Goal: Task Accomplishment & Management: Manage account settings

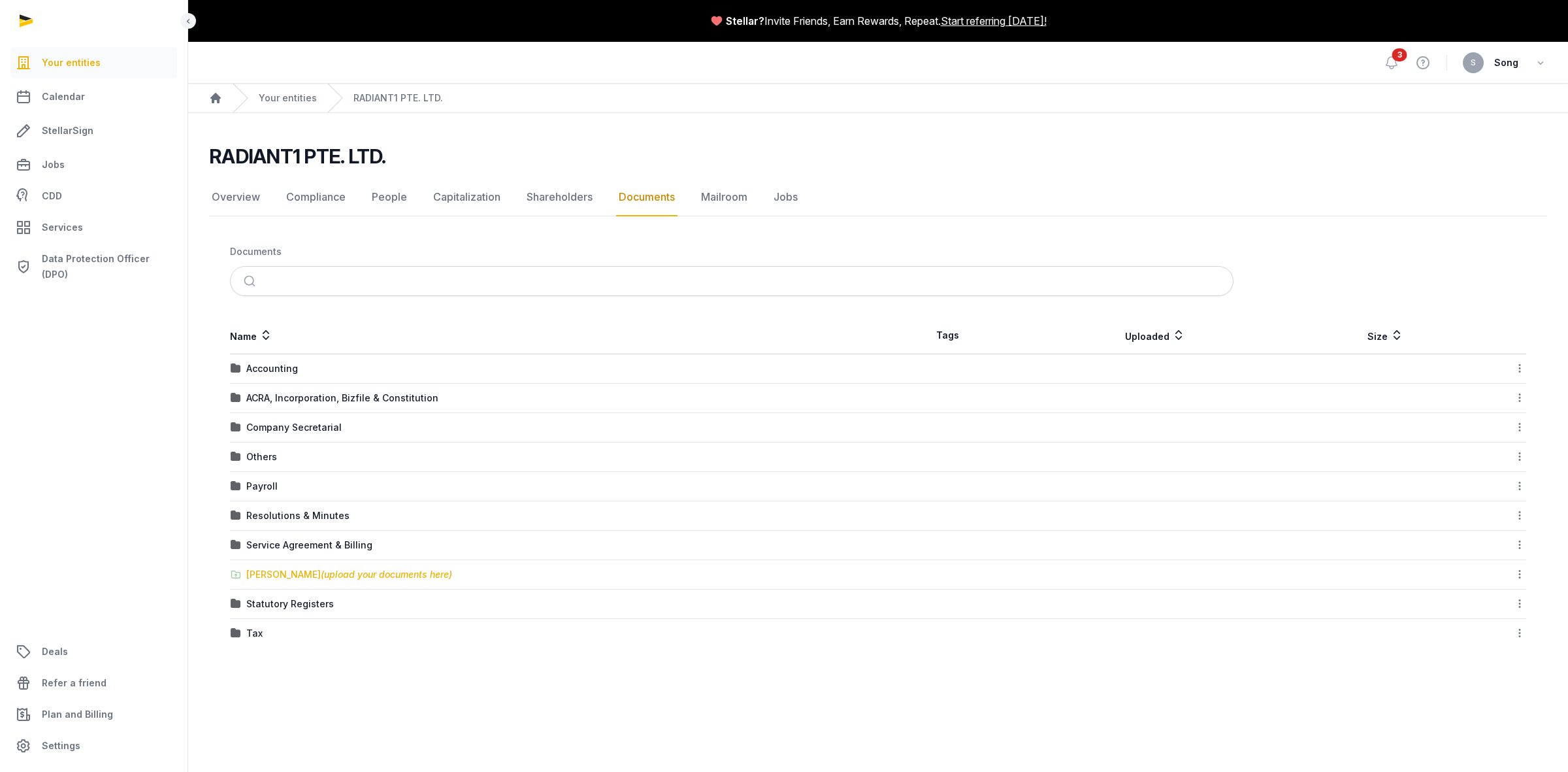
click at [384, 570] on span "(upload your documents here)" at bounding box center [387, 574] width 132 height 11
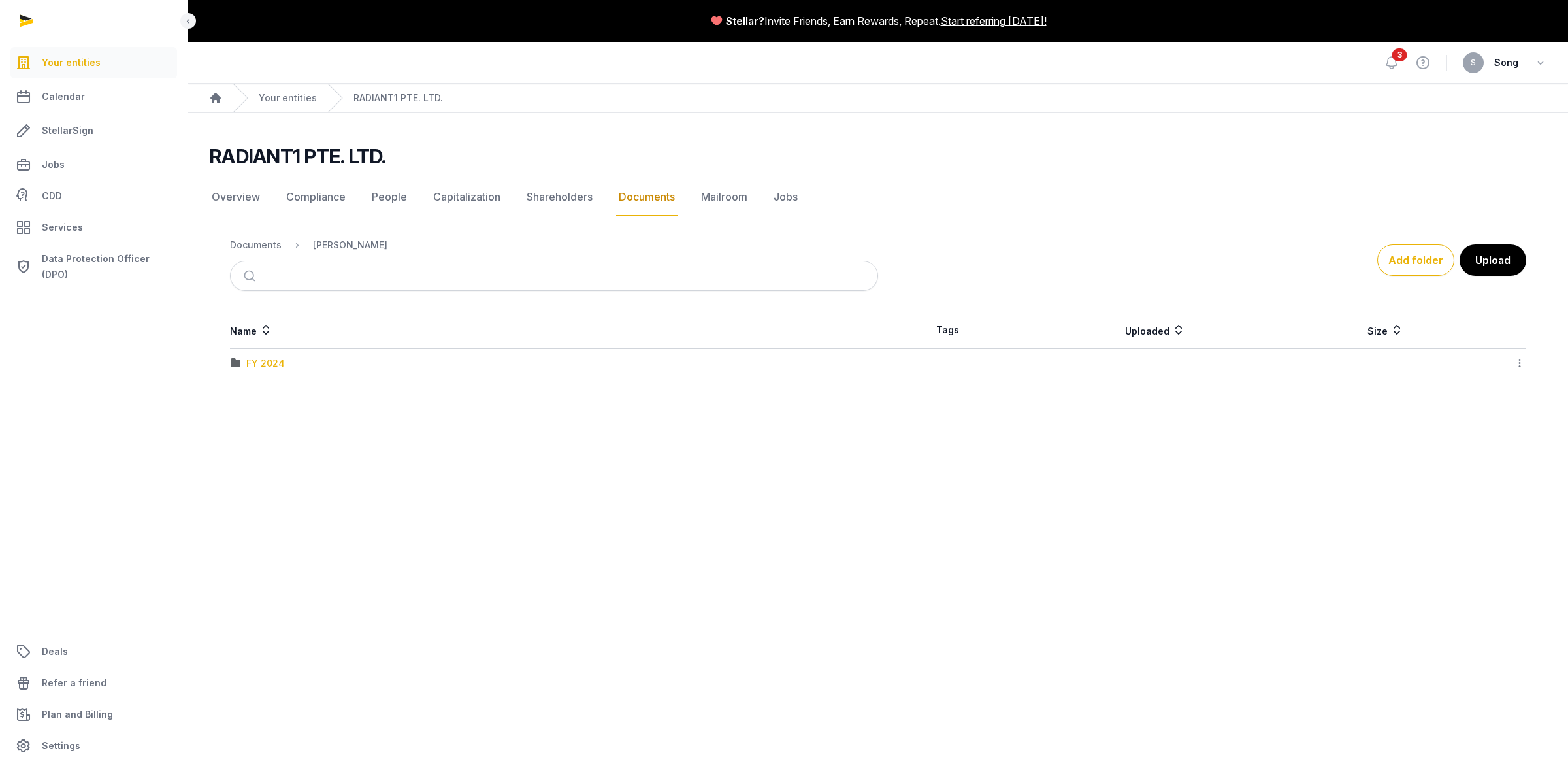
click at [270, 364] on div "FY 2024" at bounding box center [265, 363] width 39 height 13
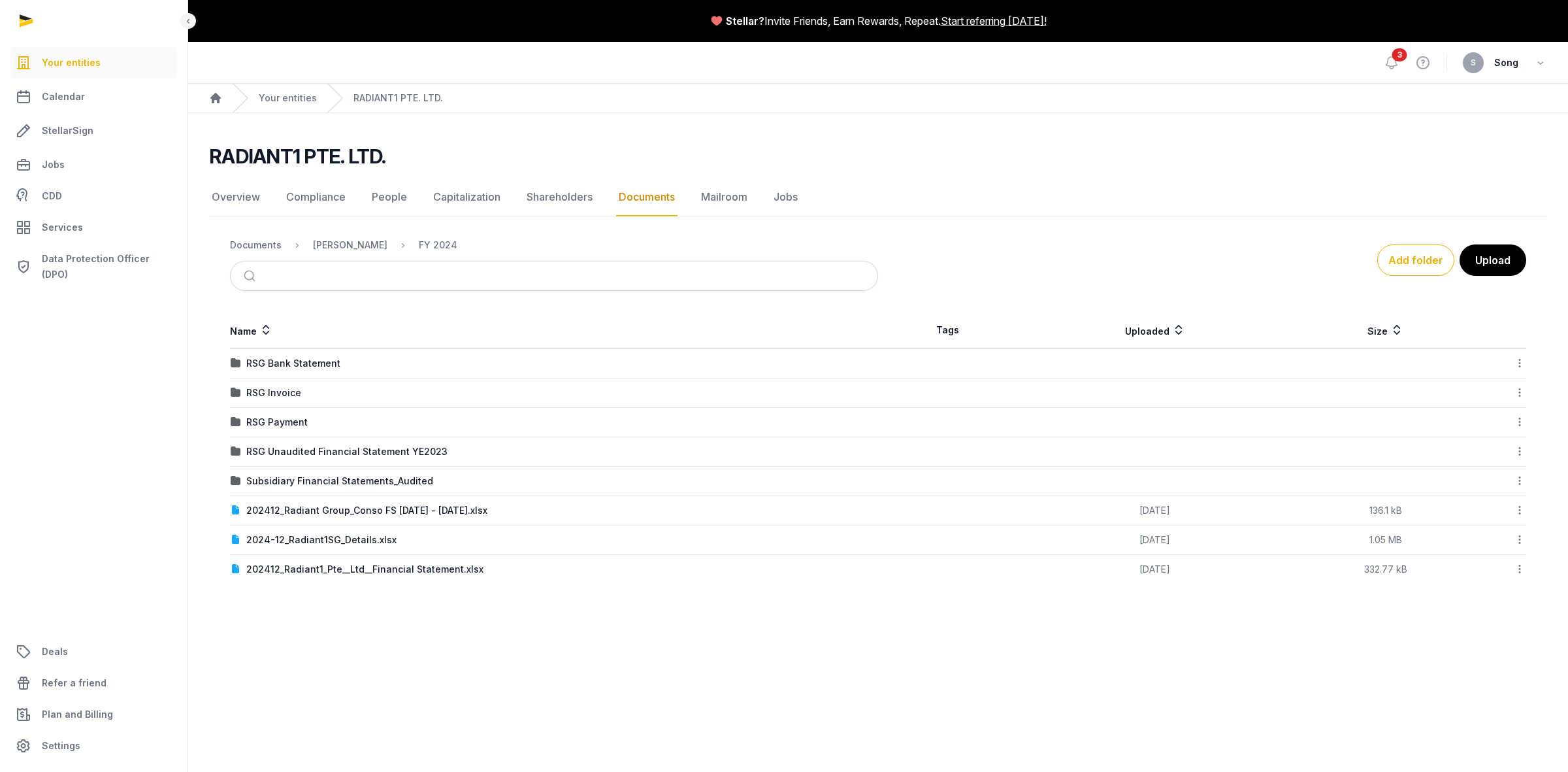
drag, startPoint x: 346, startPoint y: 640, endPoint x: 276, endPoint y: 586, distance: 88.4
click at [275, 586] on main "RADIANT1 PTE. LTD. Documents Overview Compliance People Capitalization Sharehol…" at bounding box center [878, 361] width 1380 height 497
drag, startPoint x: 354, startPoint y: 629, endPoint x: 1435, endPoint y: 258, distance: 1142.9
click at [1435, 258] on button "Add folder" at bounding box center [1415, 260] width 77 height 31
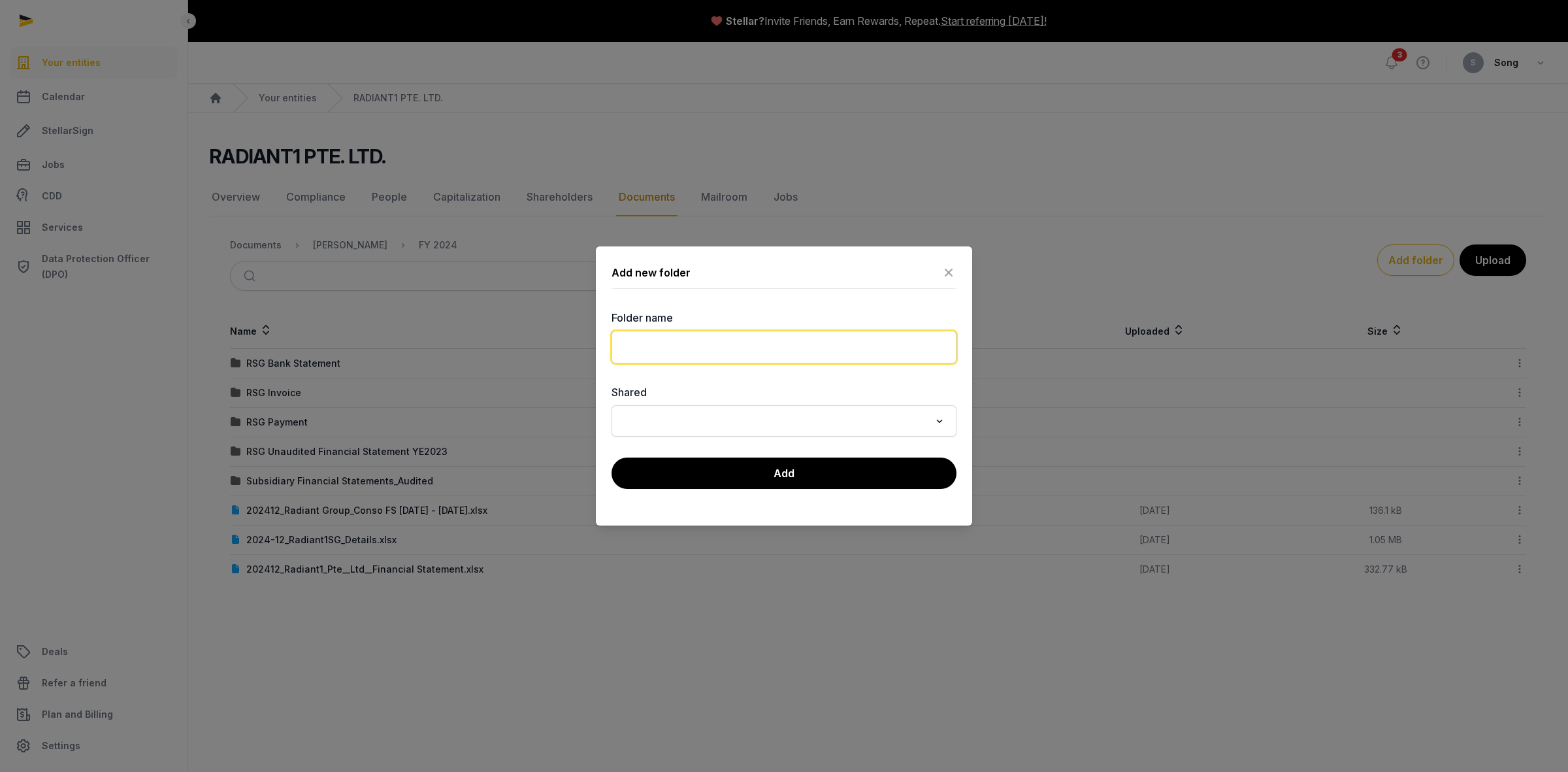
click at [812, 334] on input "text" at bounding box center [784, 347] width 345 height 33
click at [867, 344] on input "**********" at bounding box center [784, 347] width 345 height 33
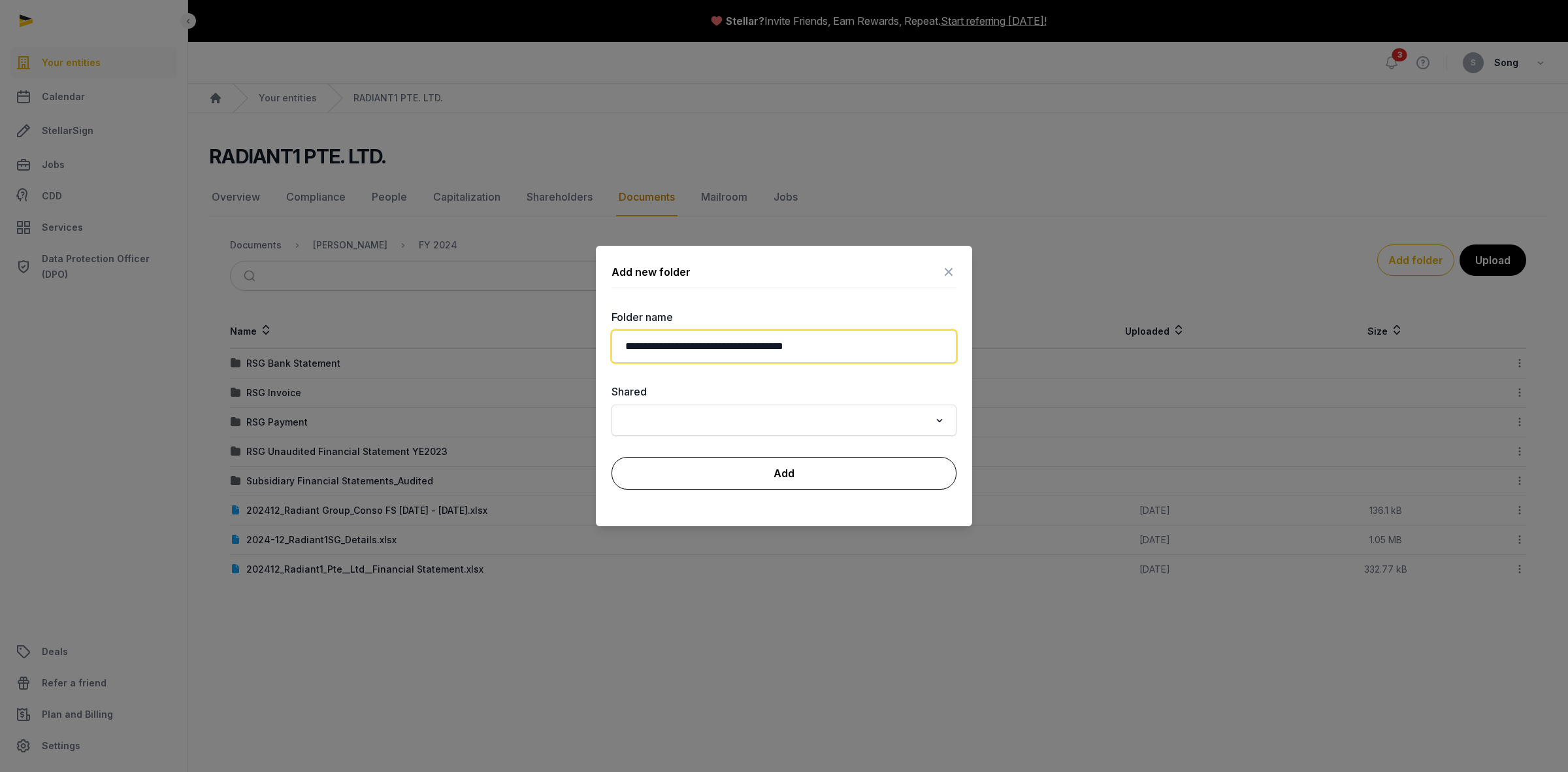
type input "**********"
click at [800, 472] on button "Add" at bounding box center [784, 474] width 345 height 33
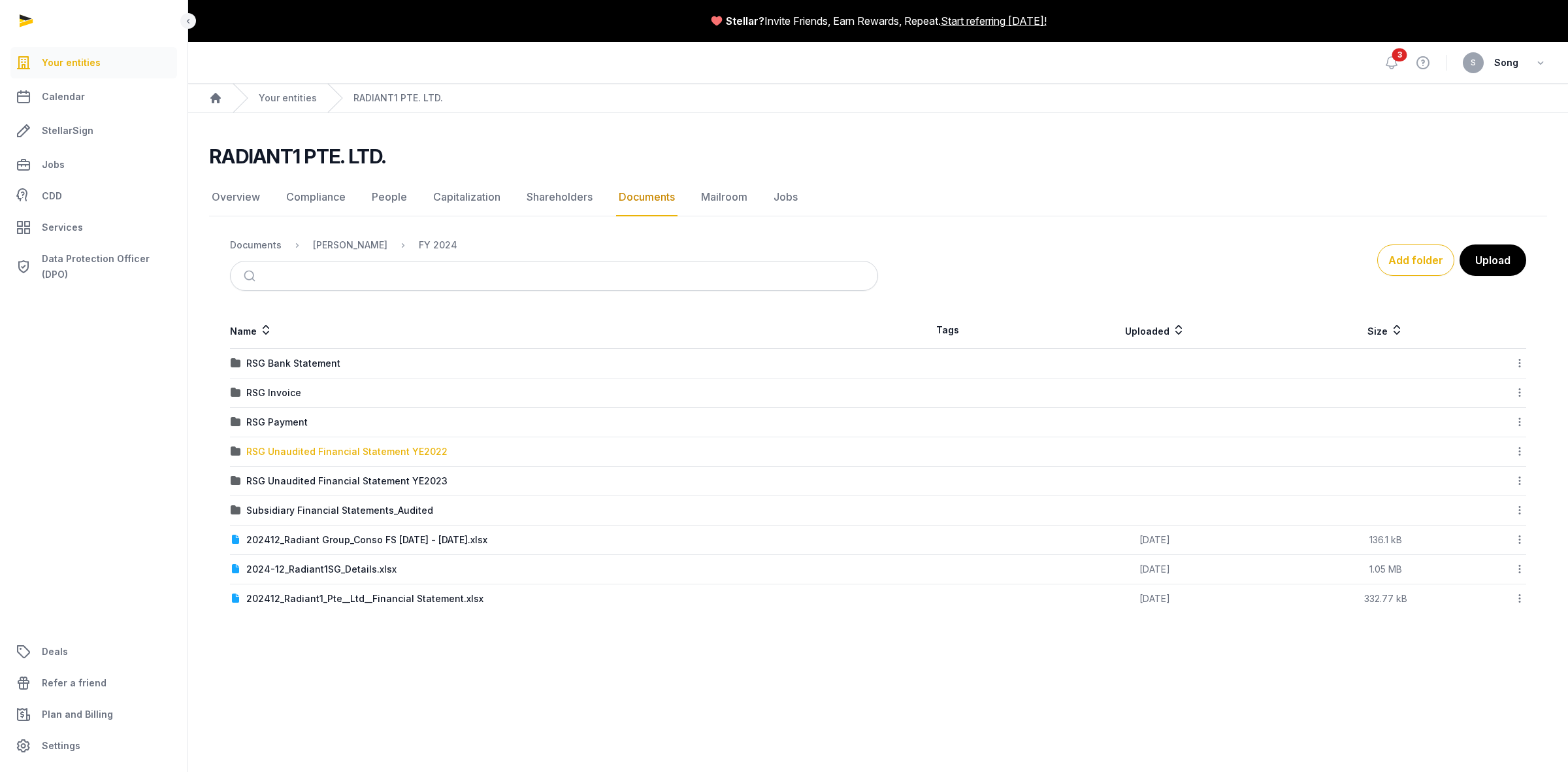
click at [410, 450] on div "RSG Unaudited Financial Statement YE2022" at bounding box center [346, 451] width 201 height 13
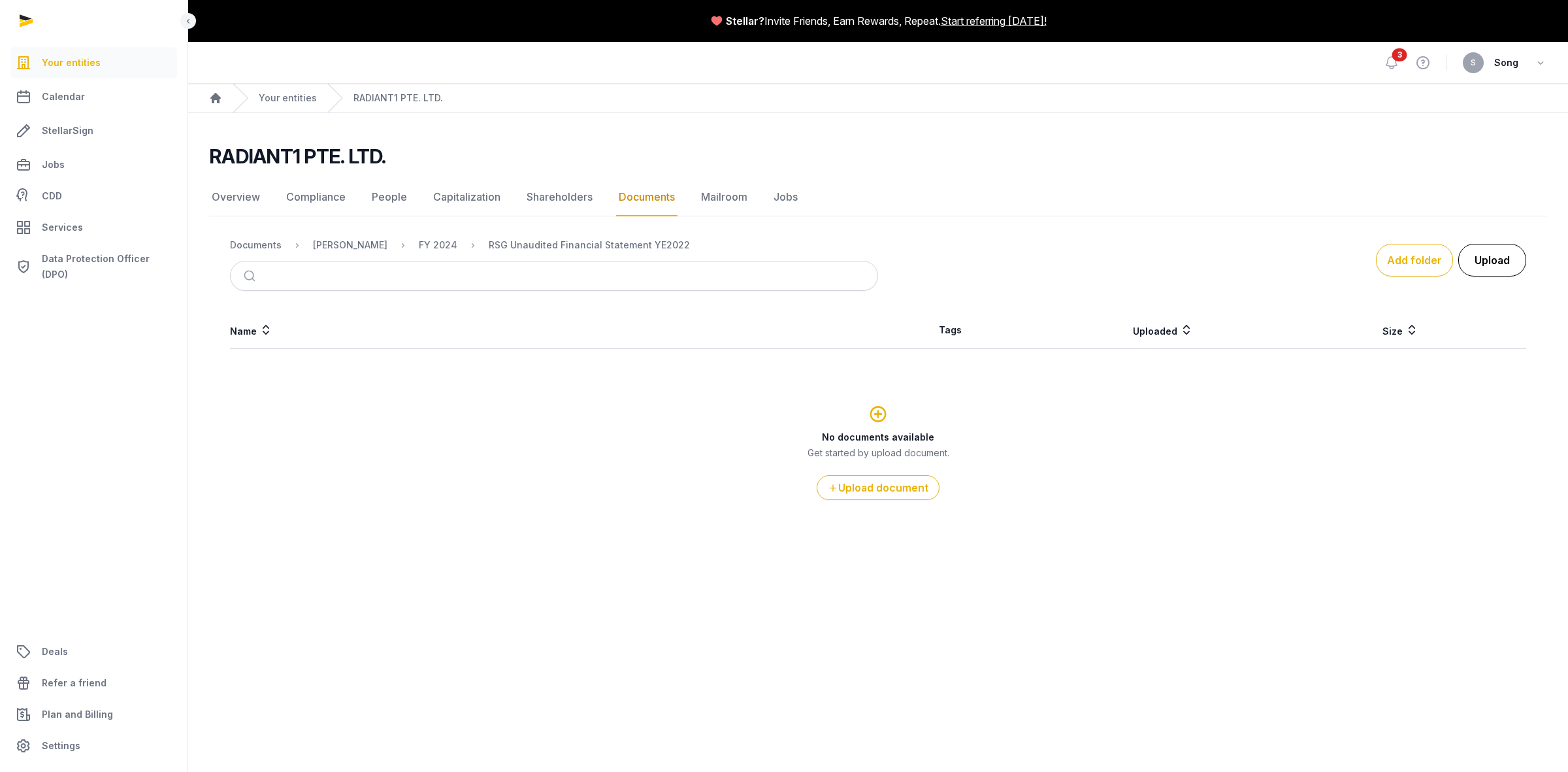
click at [1478, 262] on button "Upload" at bounding box center [1492, 260] width 68 height 33
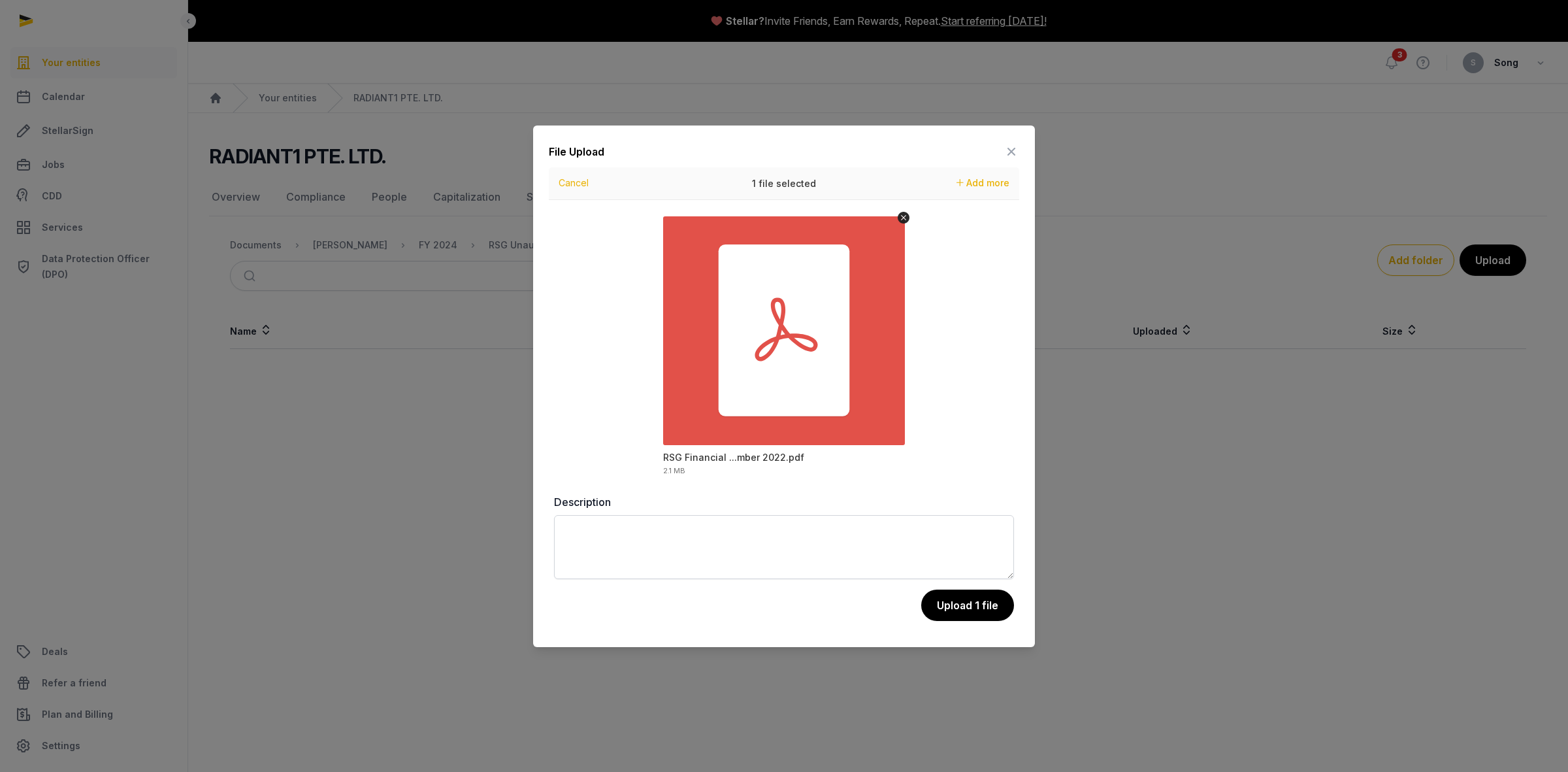
click at [972, 606] on button "Upload 1 file" at bounding box center [968, 605] width 93 height 31
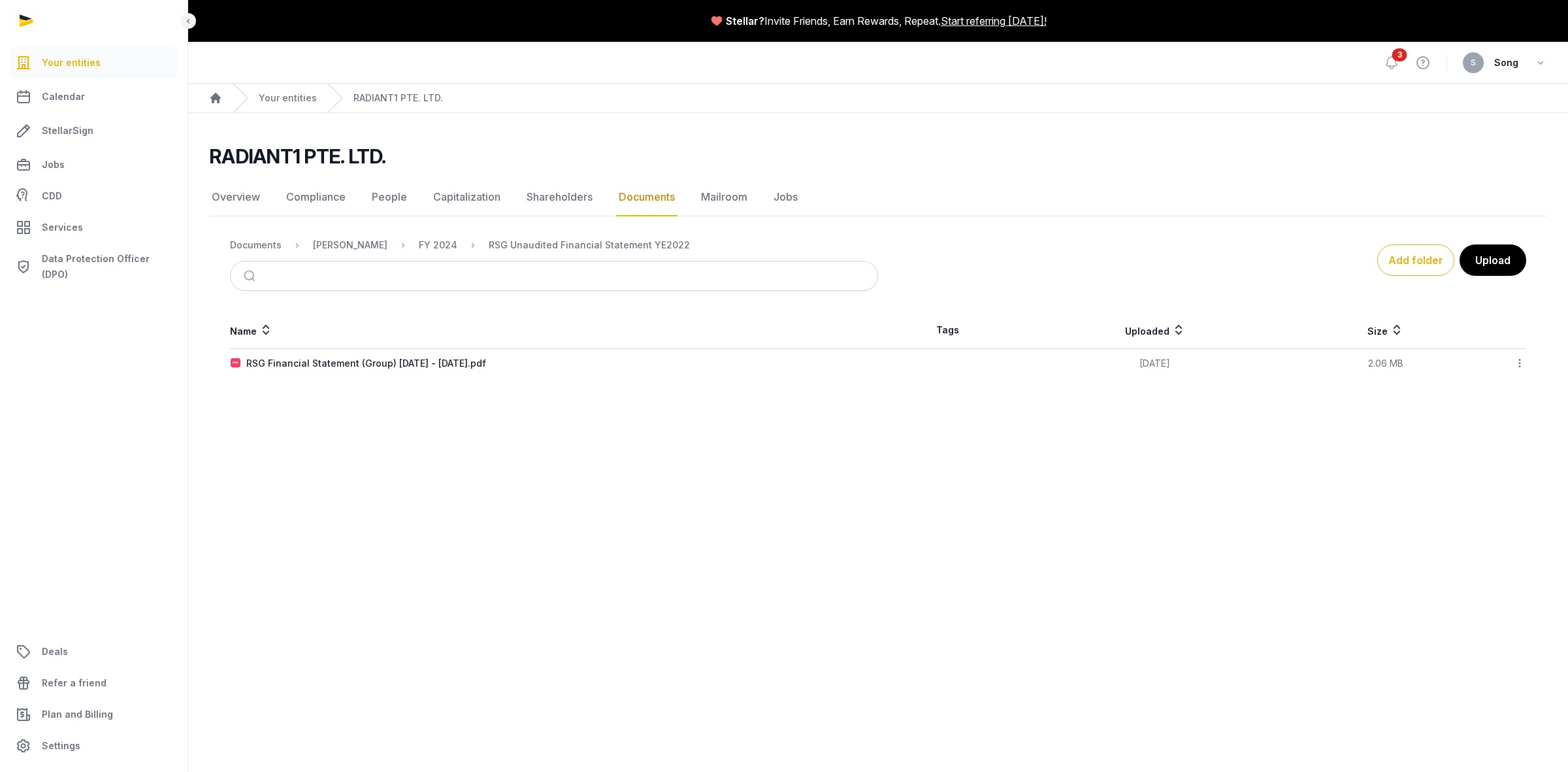
click at [317, 356] on td "RSG Financial Statement (Group) [DATE] - [DATE].pdf" at bounding box center [554, 364] width 648 height 29
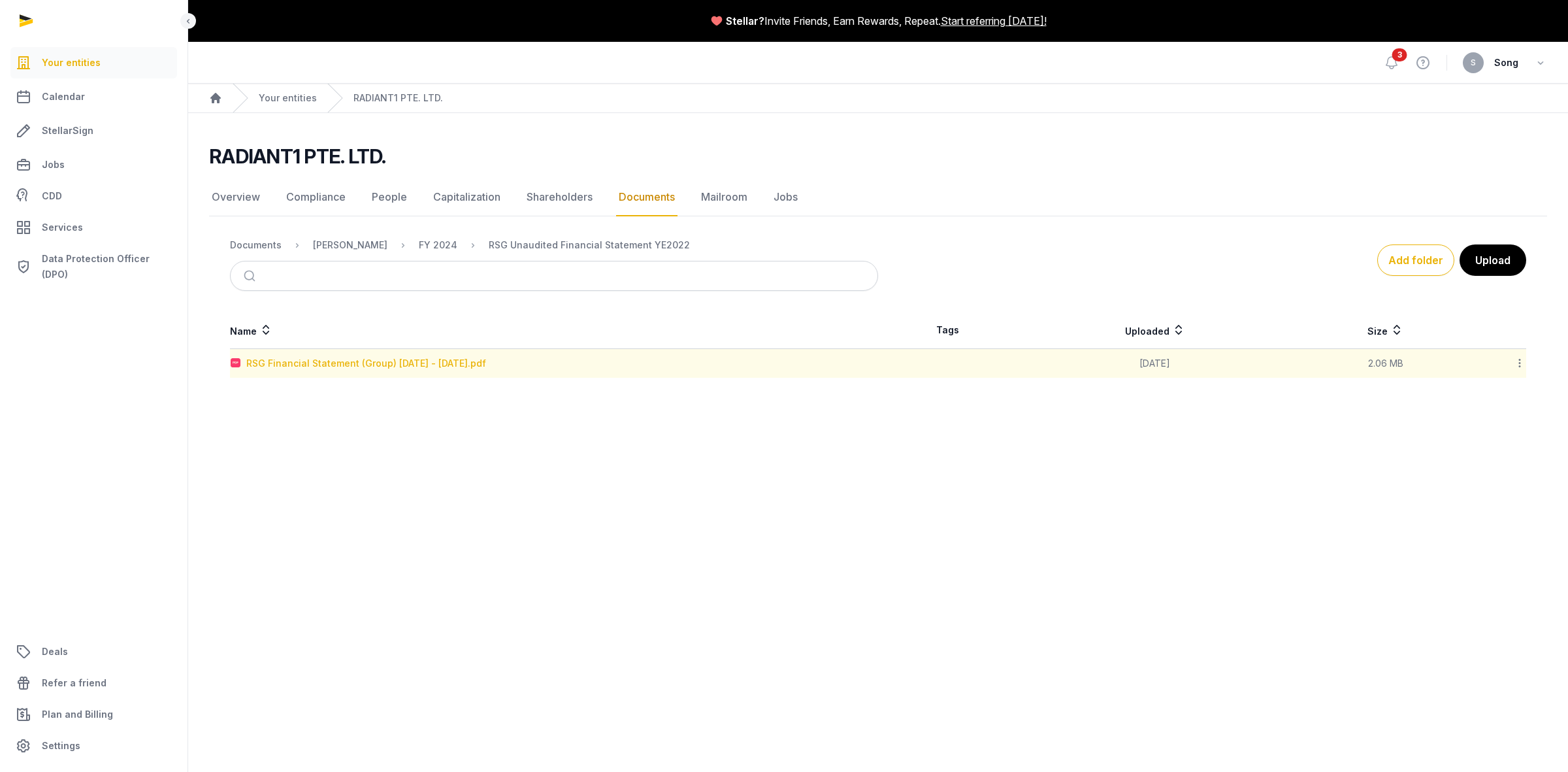
click at [319, 360] on div "RSG Financial Statement (Group) [DATE] - [DATE].pdf" at bounding box center [366, 363] width 240 height 13
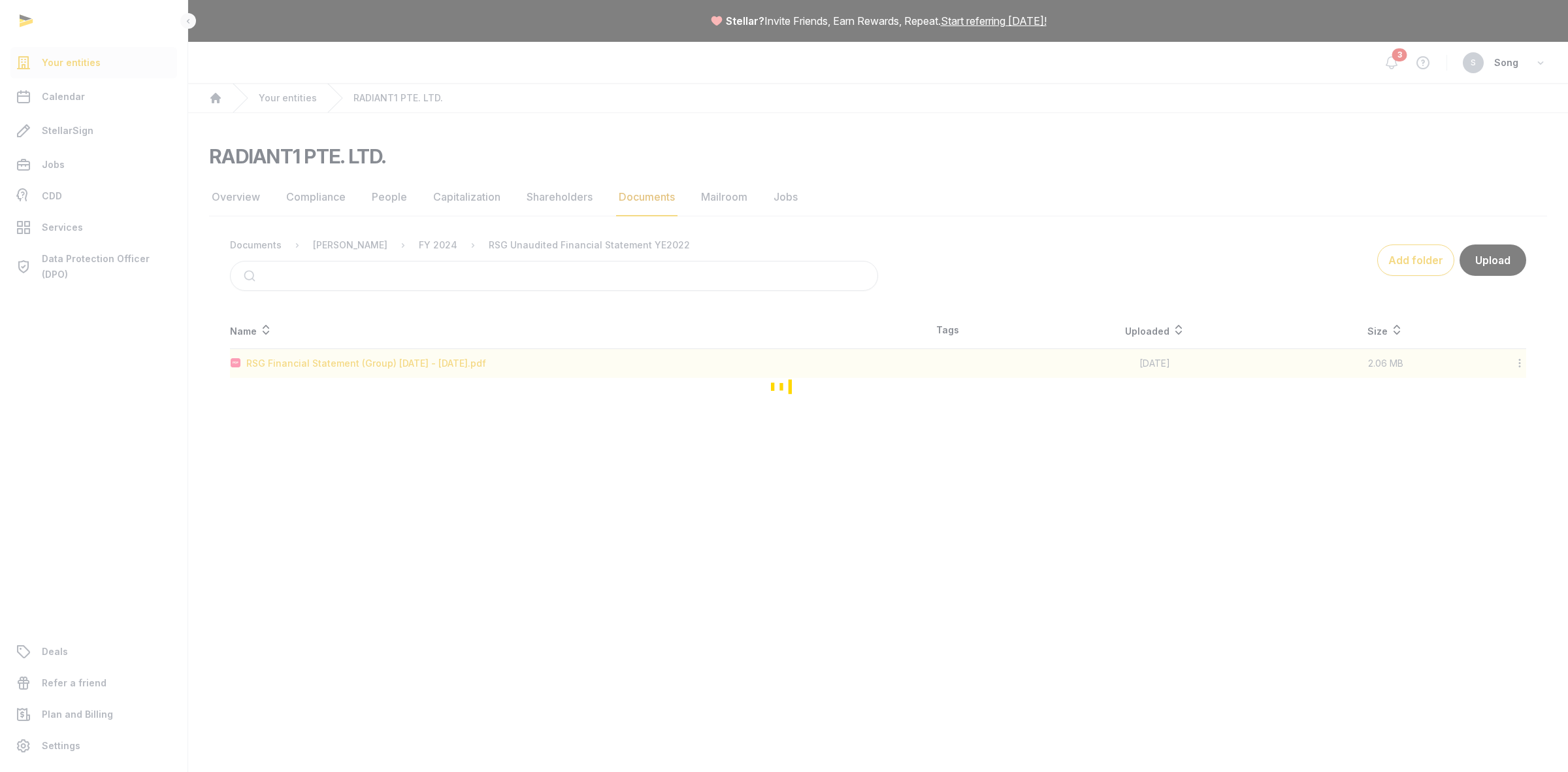
click at [319, 360] on div "Loading" at bounding box center [784, 386] width 1568 height 772
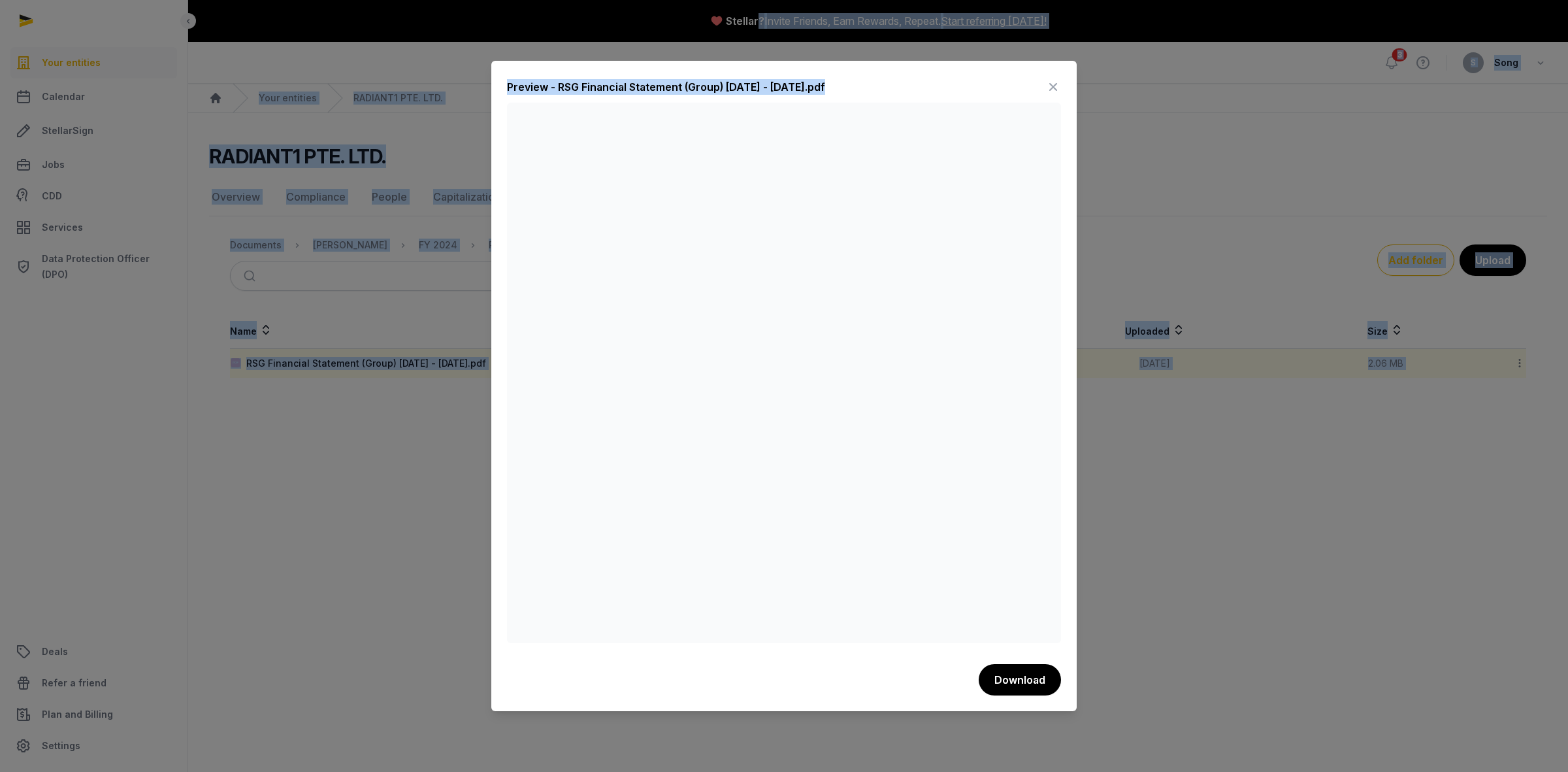
drag, startPoint x: 1000, startPoint y: 94, endPoint x: 749, endPoint y: -6, distance: 270.2
click at [749, 0] on html "Your entities Calendar StellarSign Jobs CDD Services Data Protection Officer (D…" at bounding box center [784, 386] width 1568 height 772
click at [1052, 84] on icon at bounding box center [1053, 87] width 16 height 21
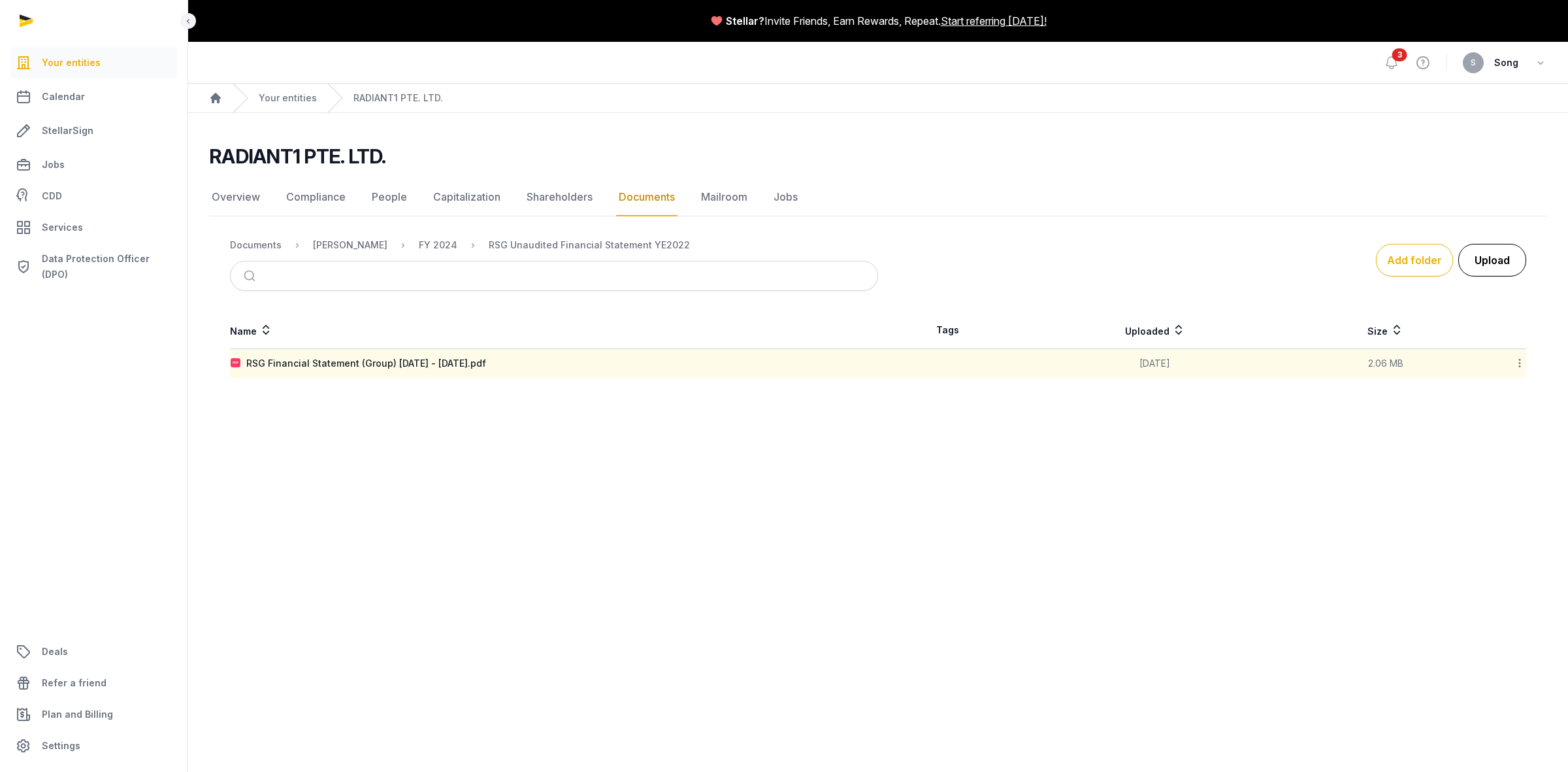
click at [1478, 267] on button "Upload" at bounding box center [1492, 260] width 68 height 33
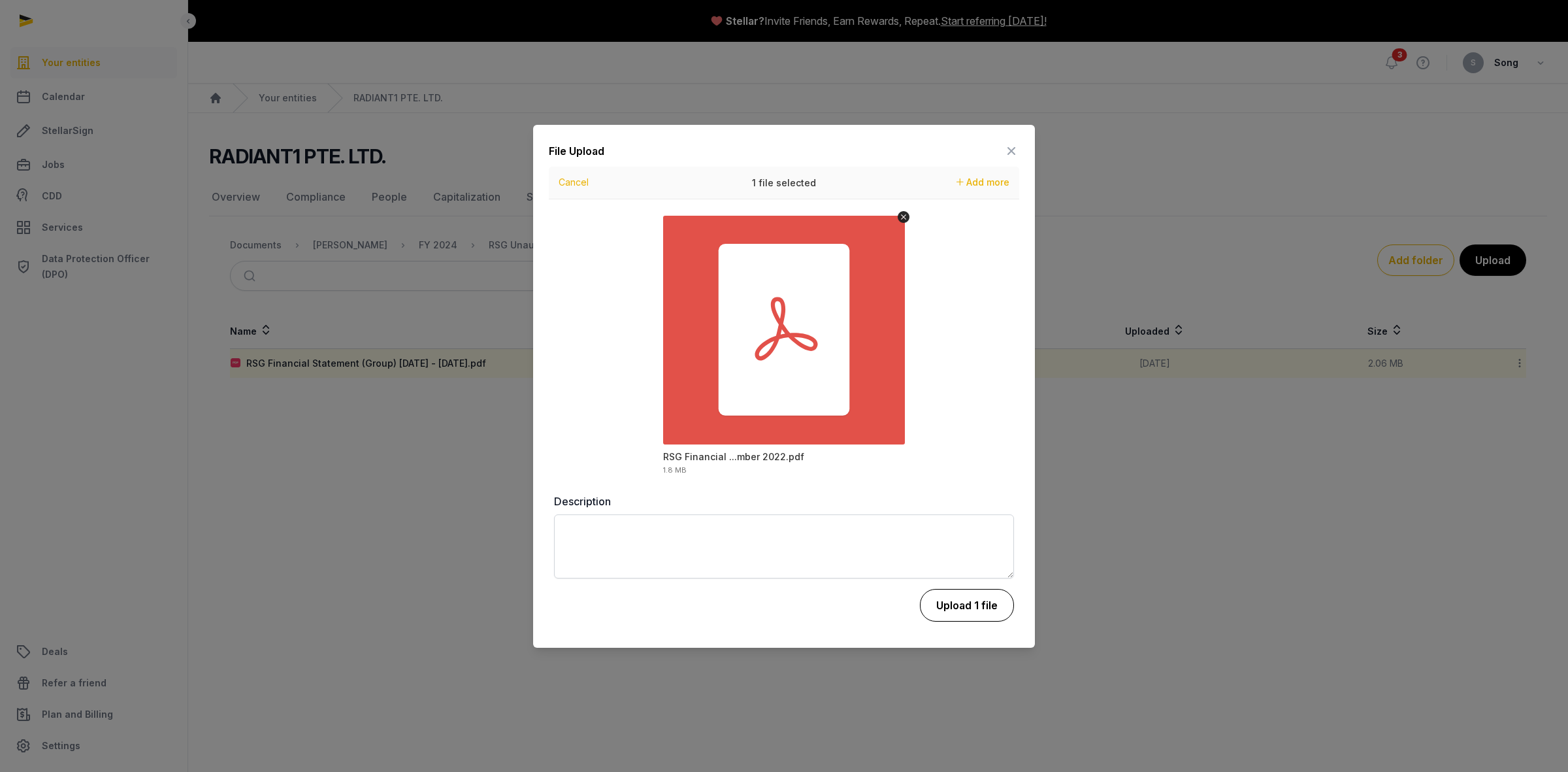
click at [986, 604] on button "Upload 1 file" at bounding box center [967, 605] width 94 height 33
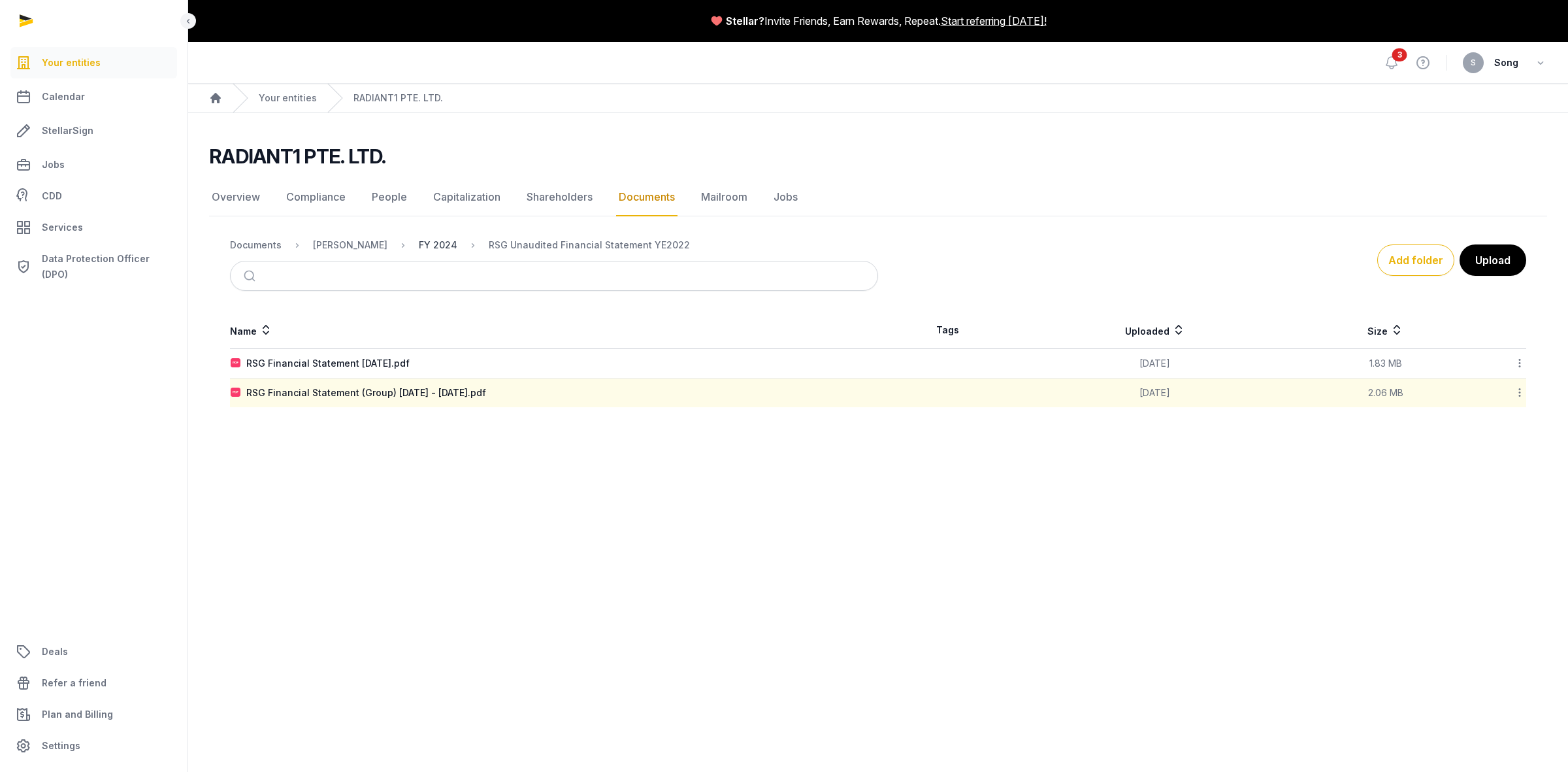
click at [423, 242] on div "FY 2024" at bounding box center [438, 245] width 39 height 13
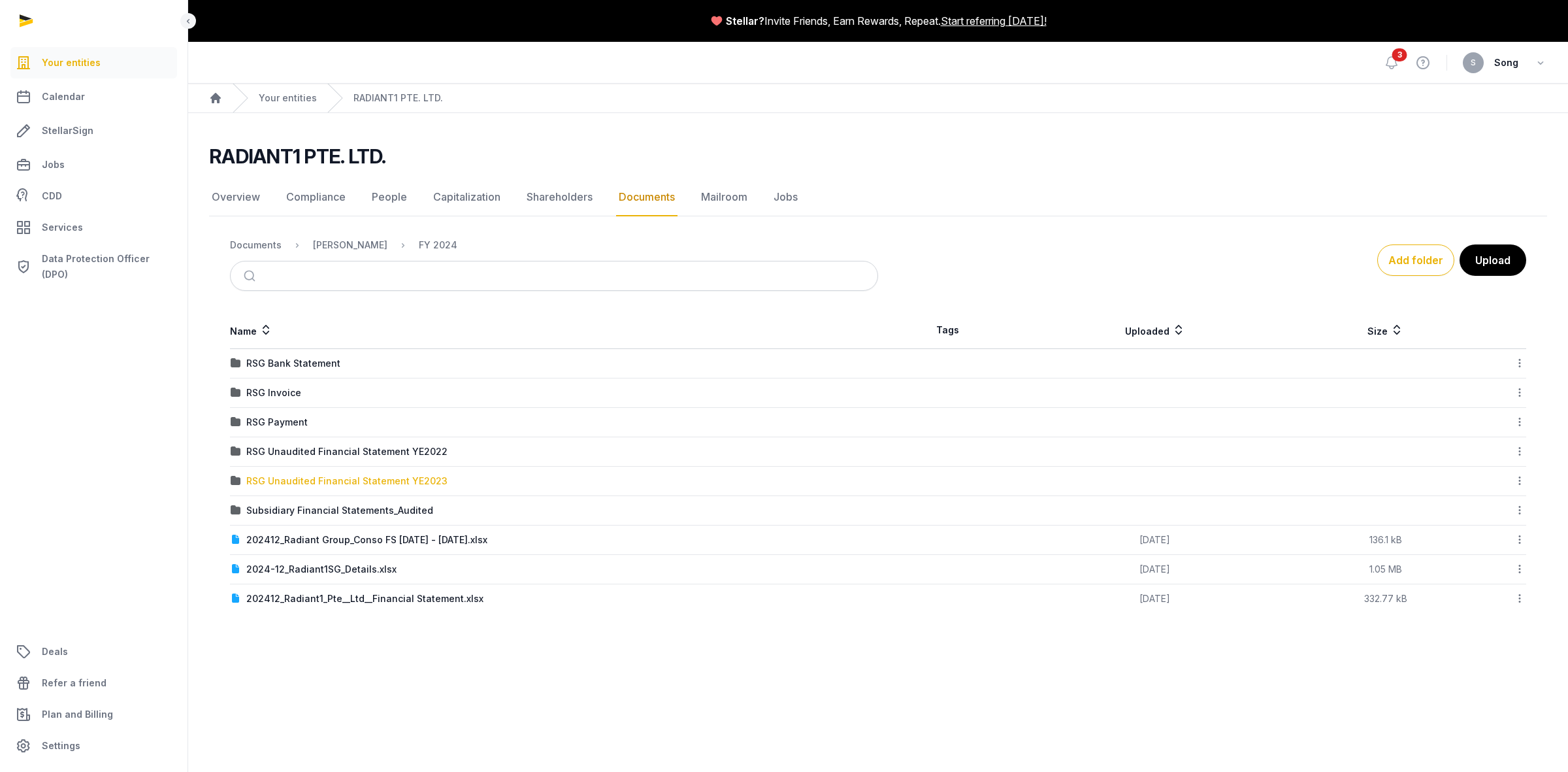
click at [376, 487] on div "RSG Unaudited Financial Statement YE2023" at bounding box center [346, 480] width 201 height 13
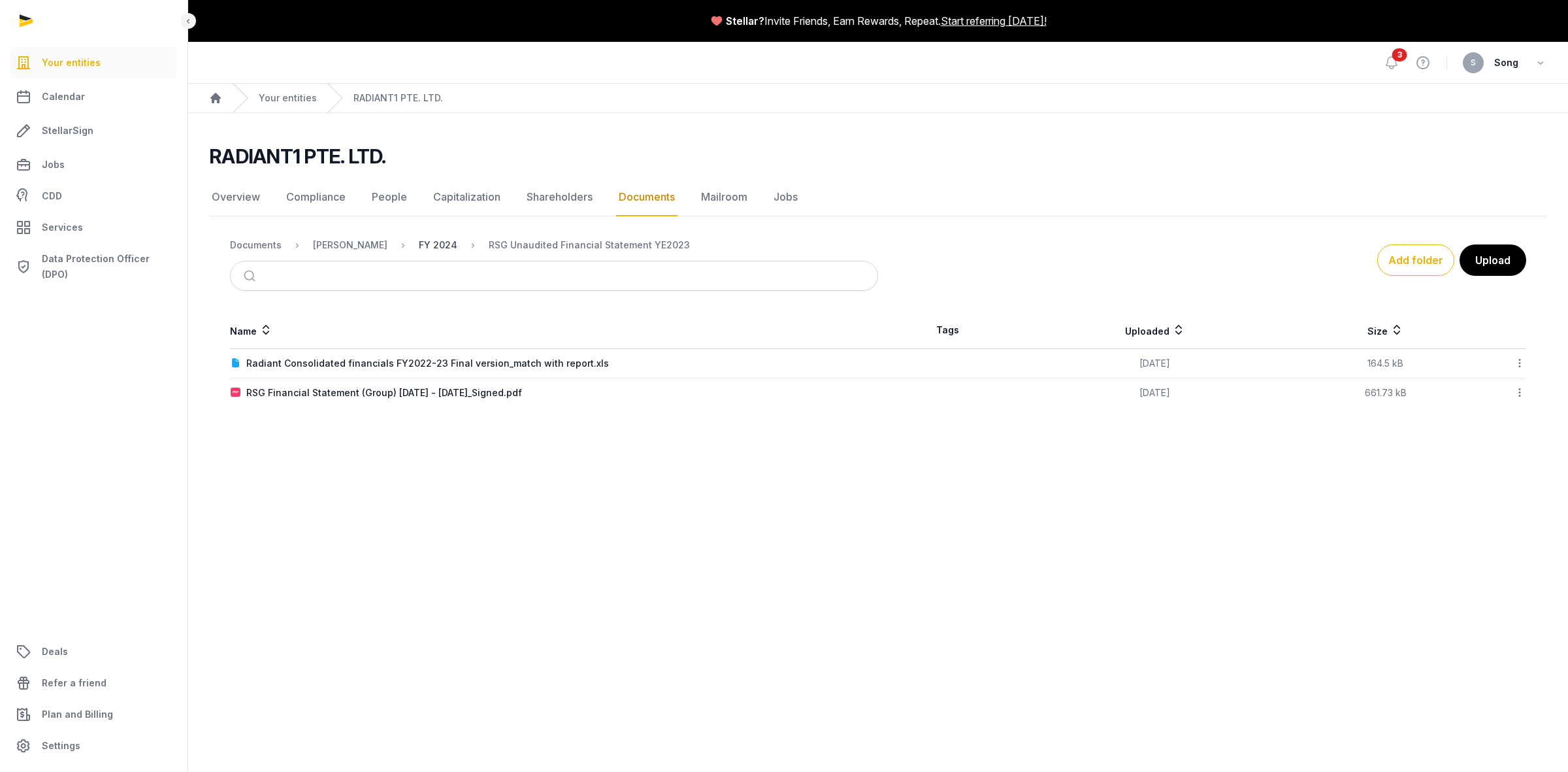
click at [419, 242] on div "FY 2024" at bounding box center [438, 245] width 39 height 13
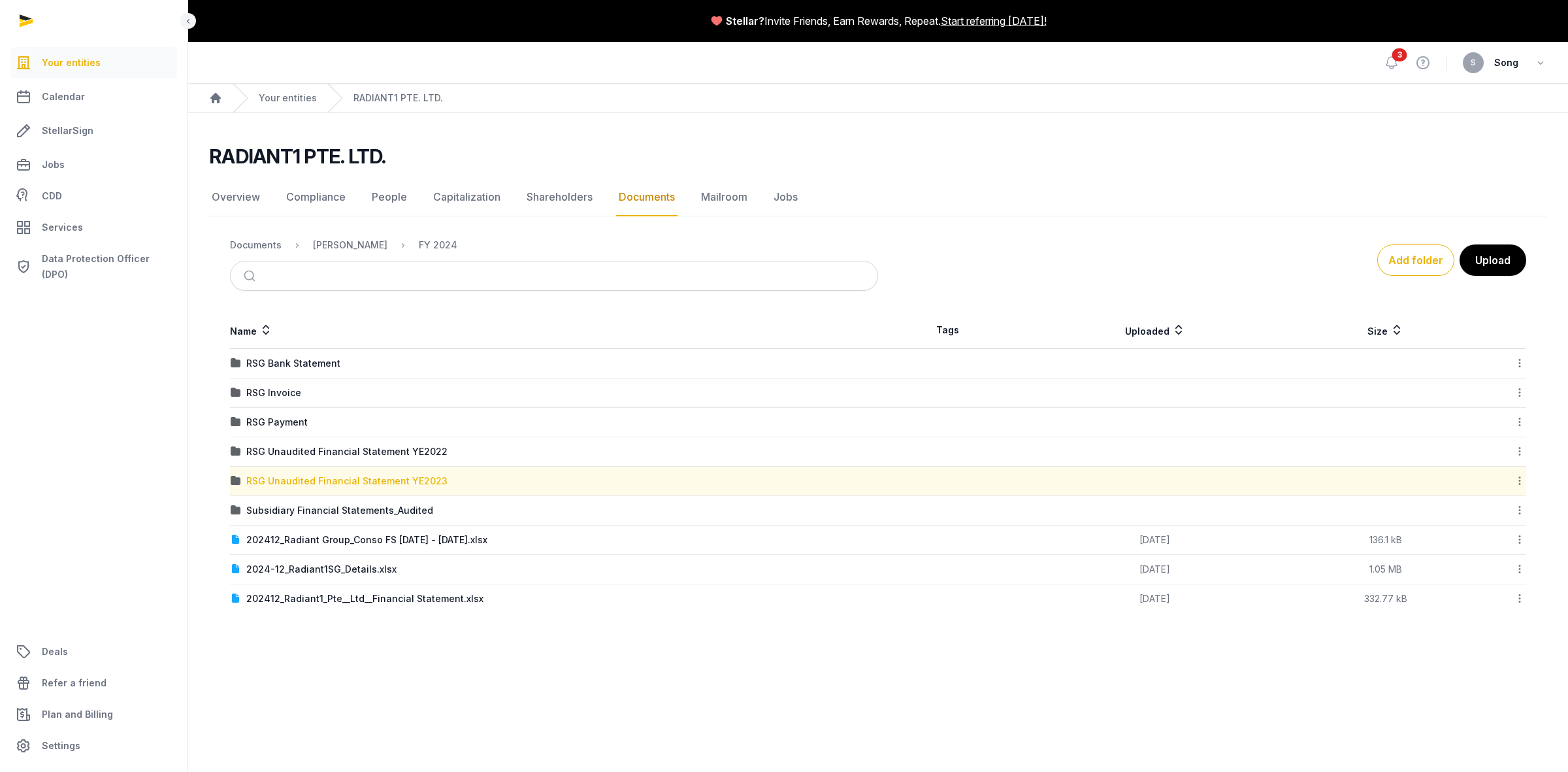
click at [390, 482] on div "RSG Unaudited Financial Statement YE2023" at bounding box center [346, 480] width 201 height 13
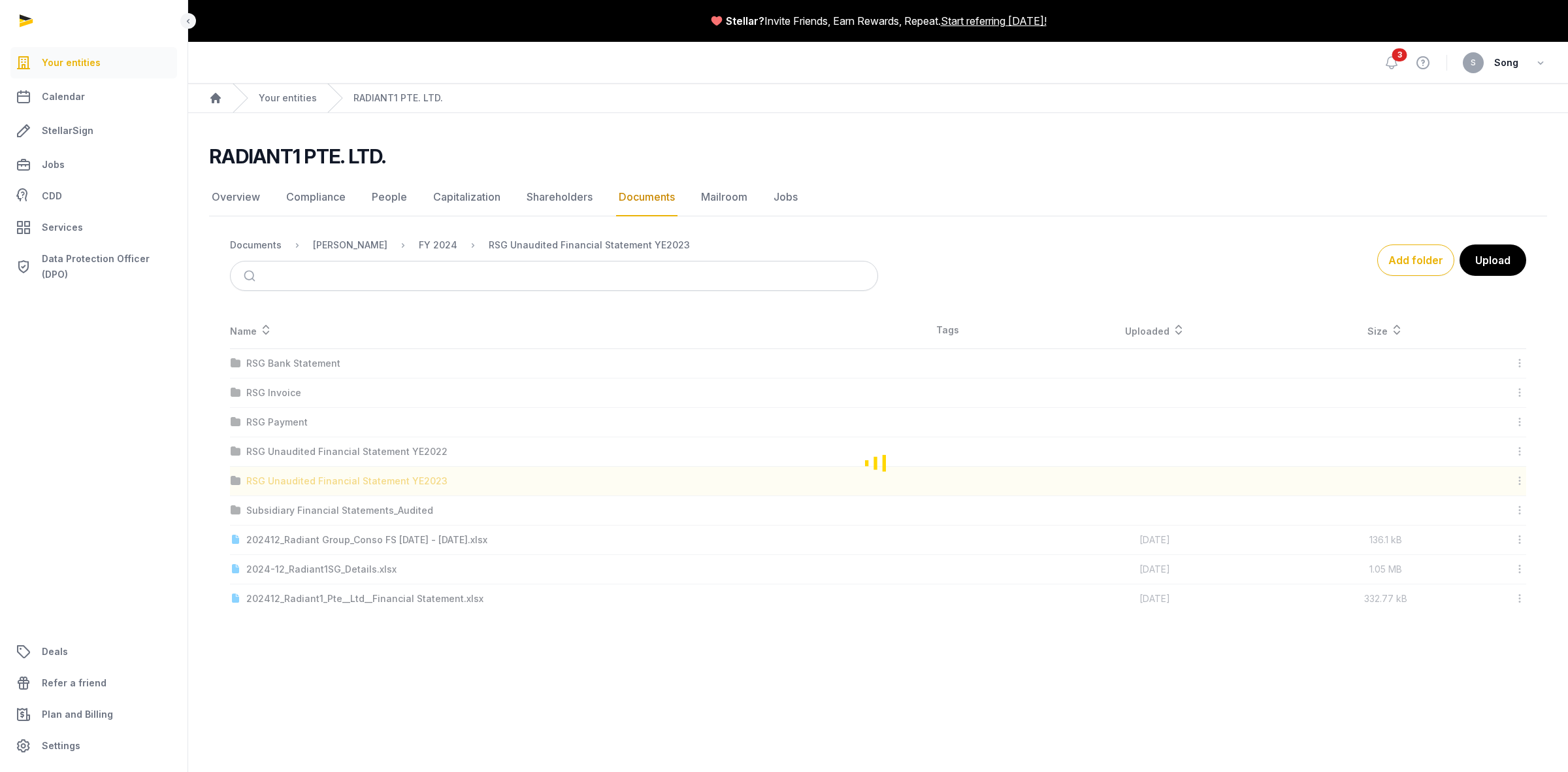
click at [390, 482] on div "Loading" at bounding box center [878, 462] width 1338 height 301
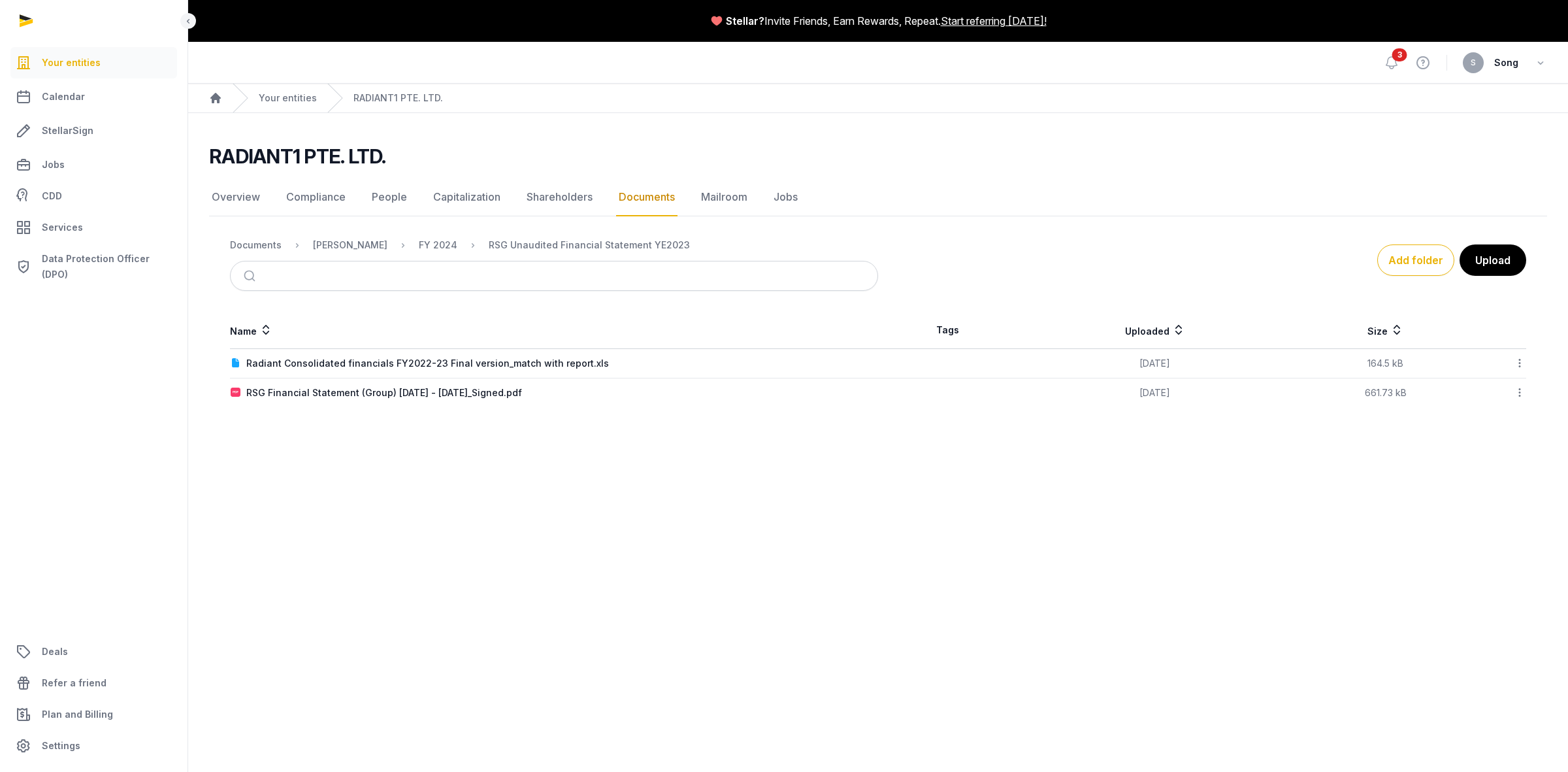
drag, startPoint x: 443, startPoint y: 358, endPoint x: 1079, endPoint y: 360, distance: 636.0
drag, startPoint x: 1079, startPoint y: 360, endPoint x: 248, endPoint y: 364, distance: 831.0
click at [248, 364] on div "Radiant Consolidated financials FY2022-23 Final version_match with report.xls" at bounding box center [553, 363] width 647 height 13
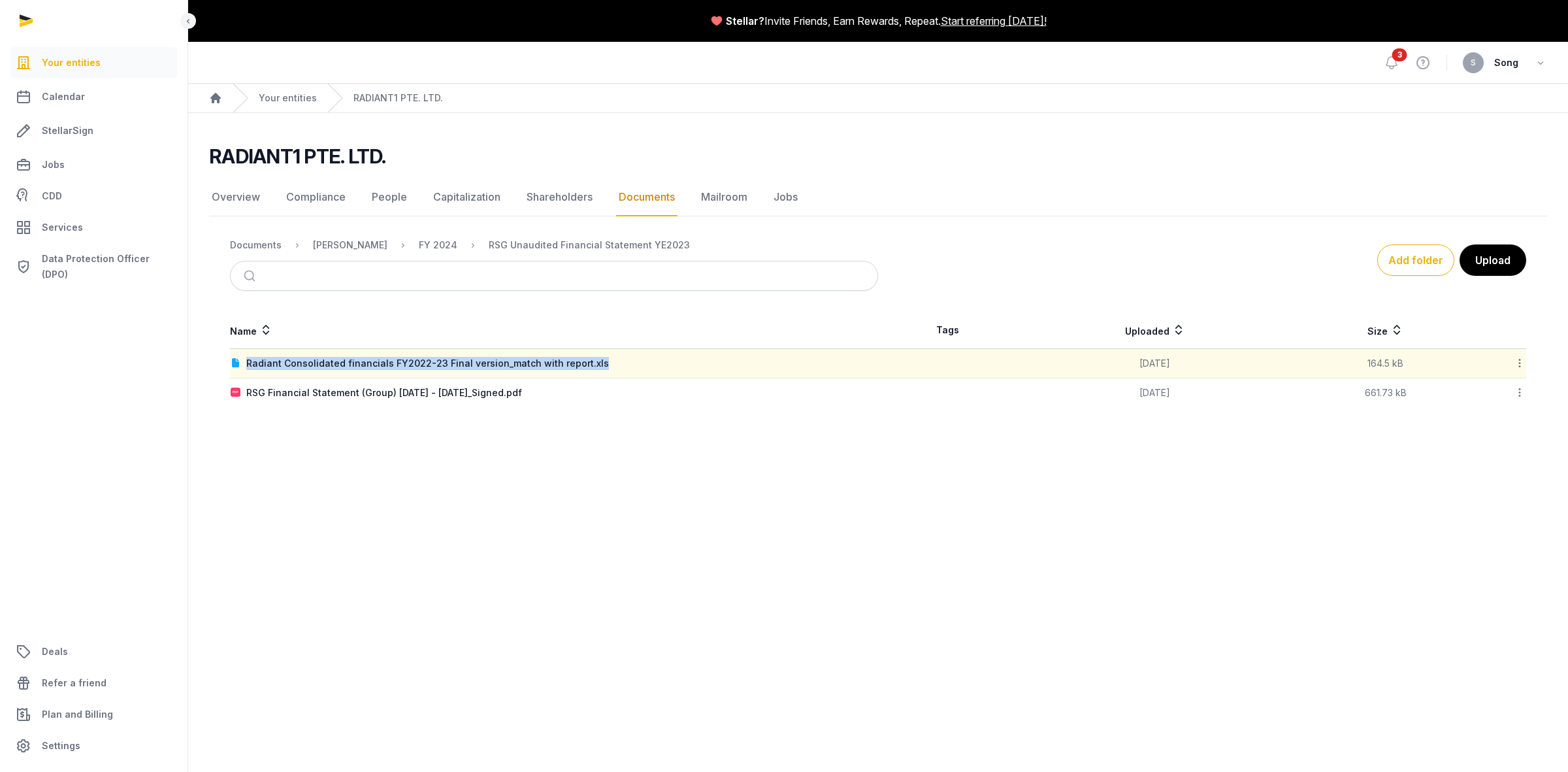
copy div "Radiant Consolidated financials FY2022-23 Final version_match with report.xls"
click at [828, 518] on main "Stellar? Invite Friends, Earn Rewards, Repeat. Start referring [DATE]! Open sid…" at bounding box center [784, 386] width 1568 height 772
